Goal: Information Seeking & Learning: Find specific fact

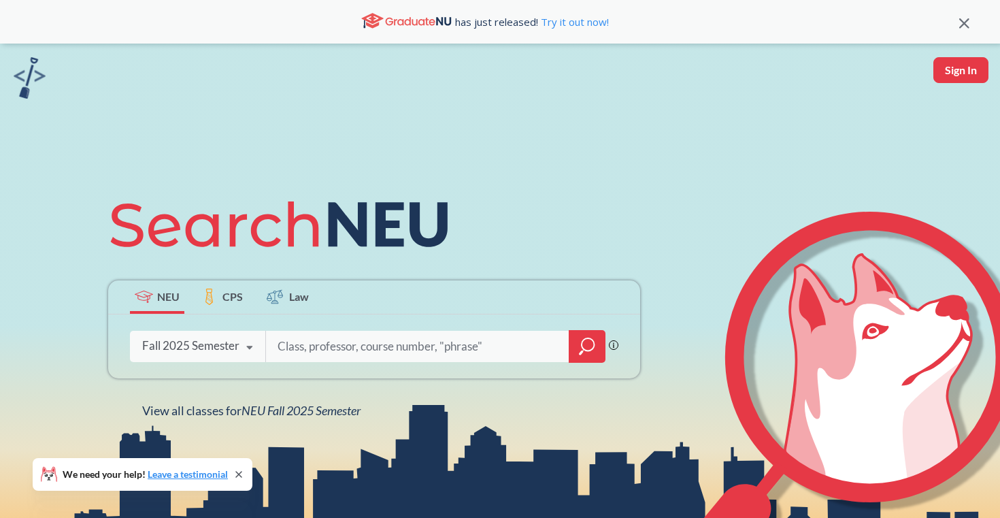
scroll to position [26, 0]
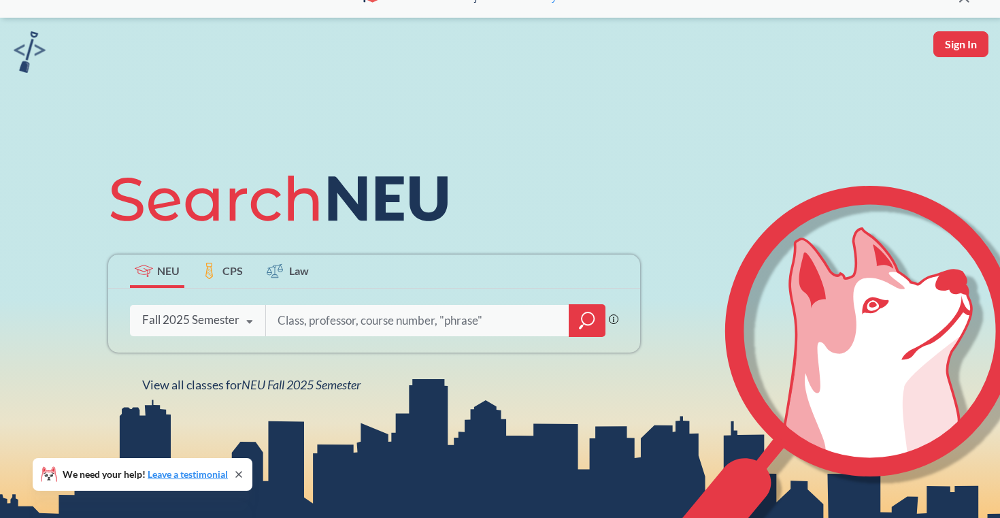
click at [318, 320] on input "search" at bounding box center [417, 320] width 283 height 29
type input "[PERSON_NAME]"
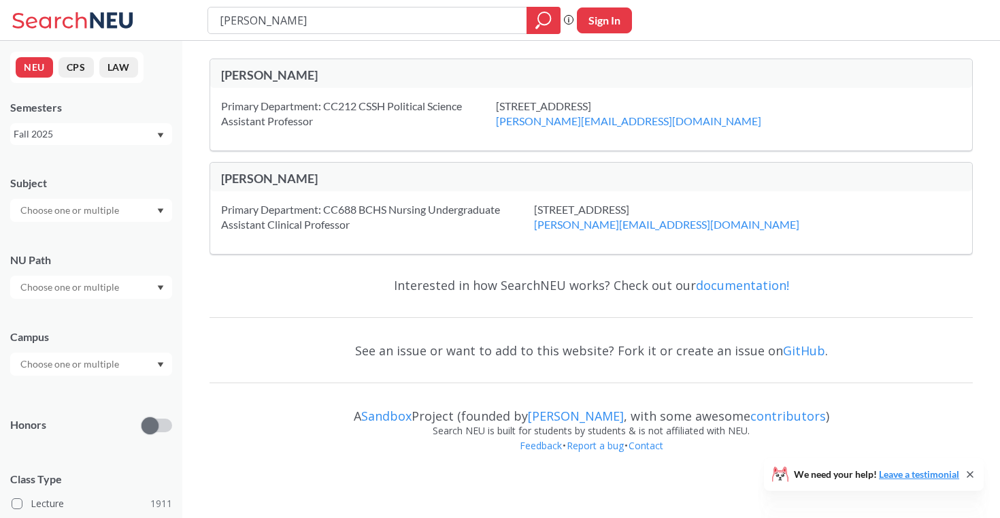
type input "[PERSON_NAME]"
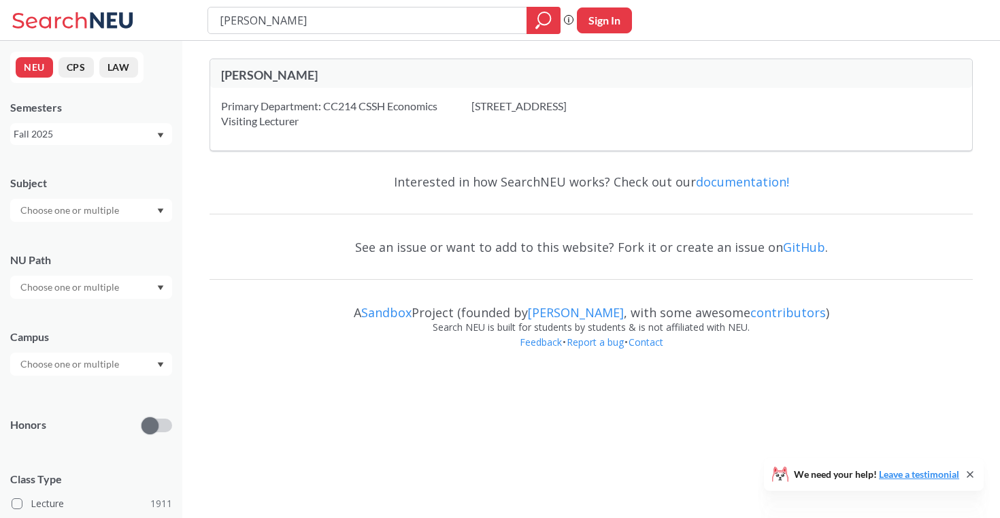
click at [306, 83] on div "[PERSON_NAME]" at bounding box center [406, 76] width 370 height 18
click at [283, 78] on div "[PERSON_NAME]" at bounding box center [406, 74] width 370 height 15
click at [284, 130] on div "Primary Department: CC214 CSSH Economics Visiting Lecturer [STREET_ADDRESS]" at bounding box center [591, 119] width 762 height 63
click at [284, 114] on div "Primary Department: CC214 CSSH Economics Visiting Lecturer" at bounding box center [346, 114] width 250 height 30
click at [328, 27] on input "[PERSON_NAME]" at bounding box center [367, 20] width 299 height 23
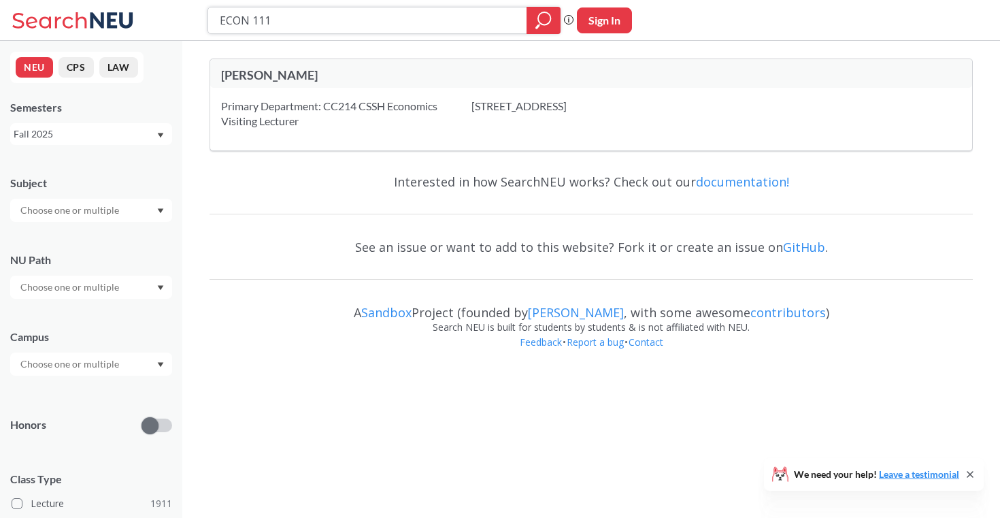
type input "ECON 1115"
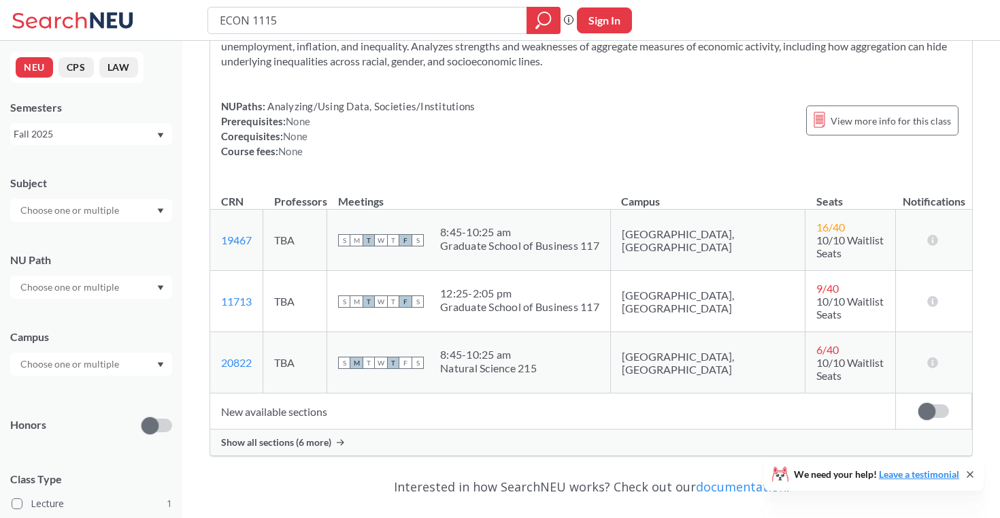
scroll to position [114, 0]
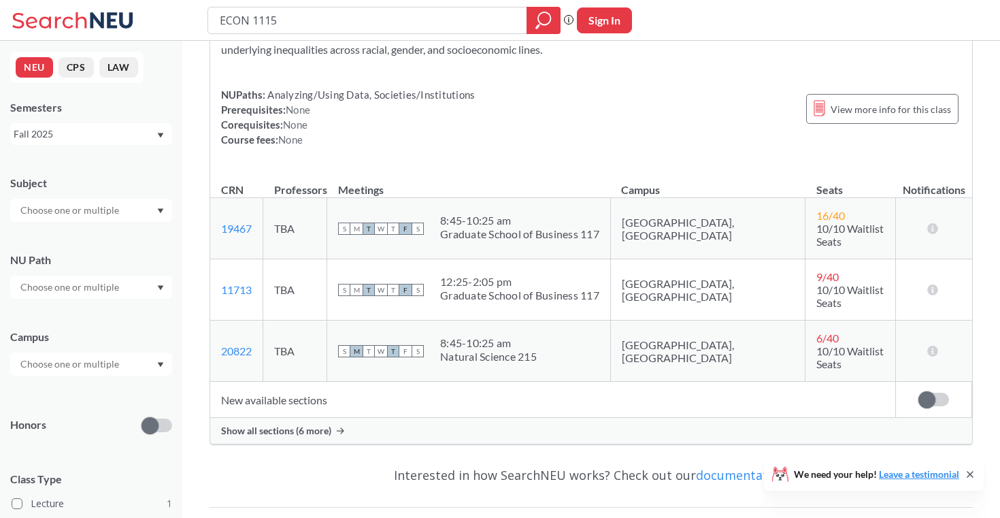
click at [296, 424] on span "Show all sections (6 more)" at bounding box center [276, 430] width 110 height 12
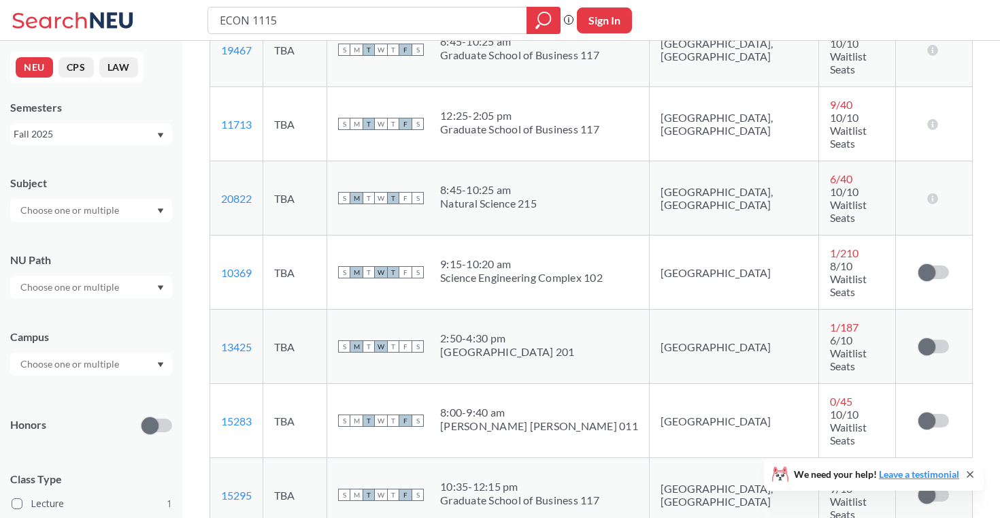
scroll to position [309, 0]
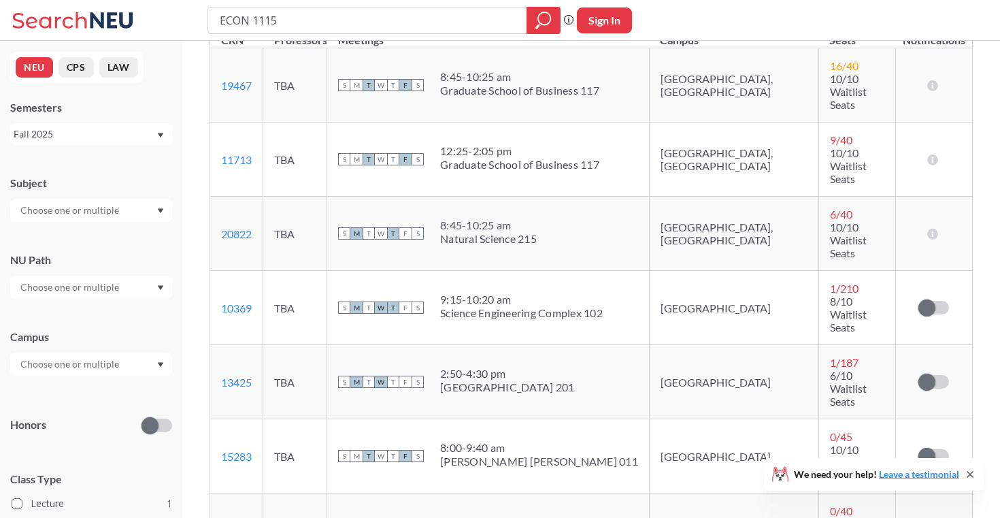
scroll to position [462, 0]
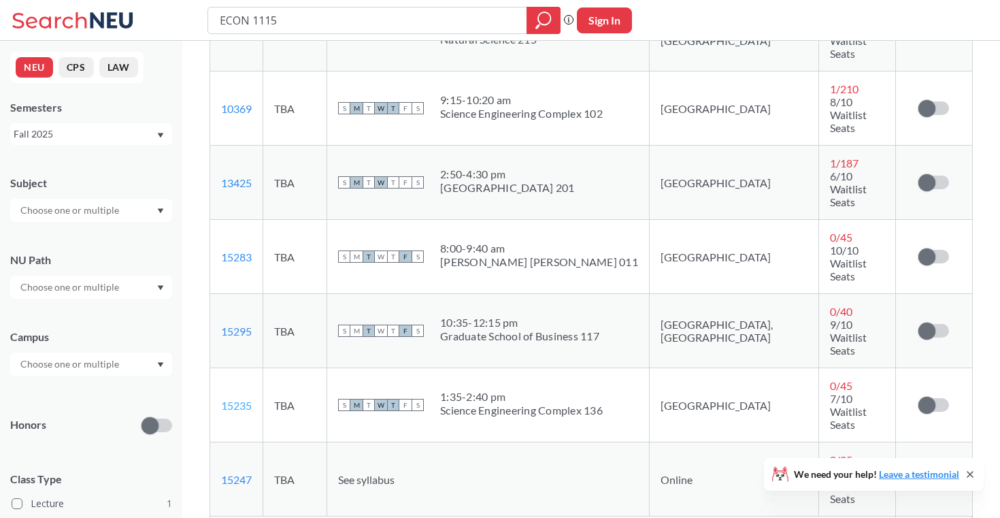
click at [239, 399] on link "15235" at bounding box center [236, 405] width 31 height 13
click at [236, 324] on link "15295" at bounding box center [236, 330] width 31 height 13
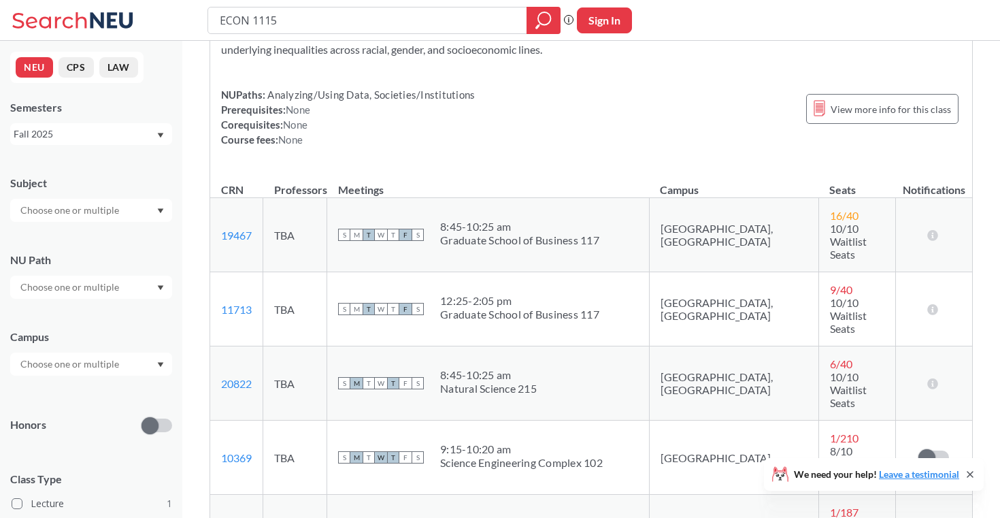
scroll to position [0, 0]
